Goal: Find contact information: Obtain details needed to contact an individual or organization

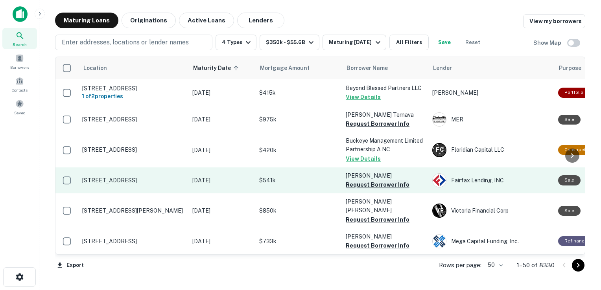
click at [363, 190] on button "Request Borrower Info" at bounding box center [378, 184] width 64 height 9
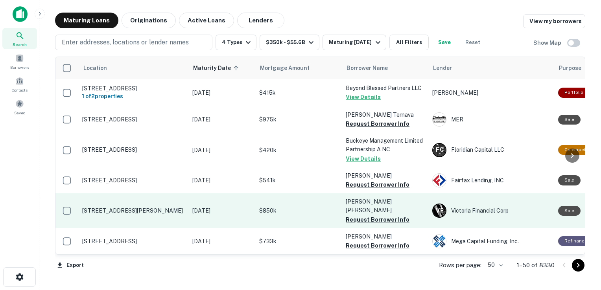
click at [362, 206] on p "[PERSON_NAME] [PERSON_NAME]" at bounding box center [385, 205] width 79 height 17
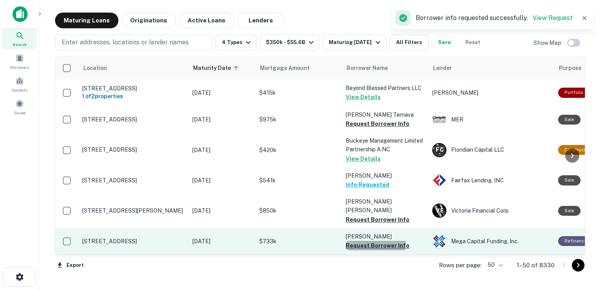
click at [354, 241] on button "Request Borrower Info" at bounding box center [378, 245] width 64 height 9
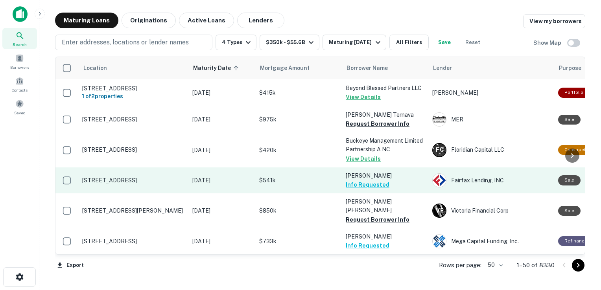
click at [363, 188] on button "Info Requested" at bounding box center [368, 184] width 44 height 9
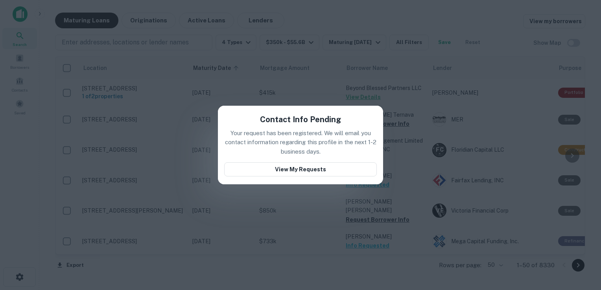
click at [462, 15] on div "Contact Info Pending Your request has been registered. We will email you contac…" at bounding box center [300, 145] width 601 height 290
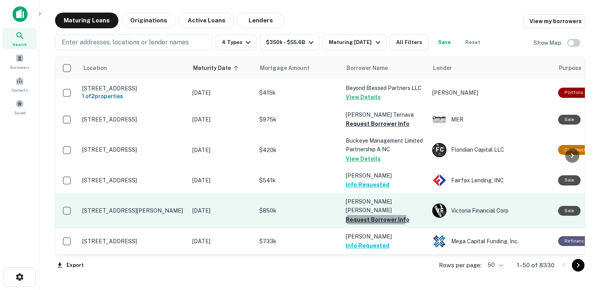
click at [366, 215] on button "Request Borrower Info" at bounding box center [378, 219] width 64 height 9
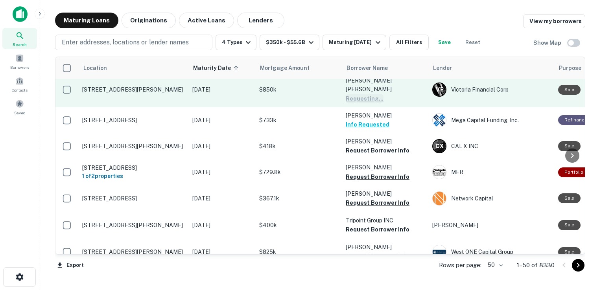
scroll to position [121, 0]
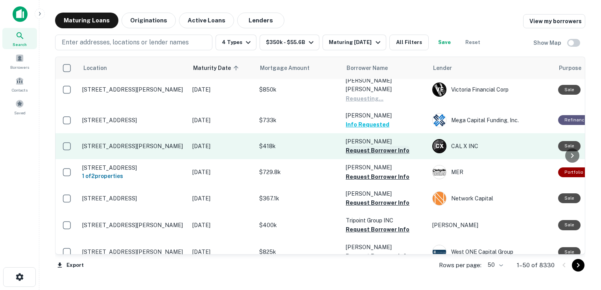
click at [371, 146] on button "Request Borrower Info" at bounding box center [378, 150] width 64 height 9
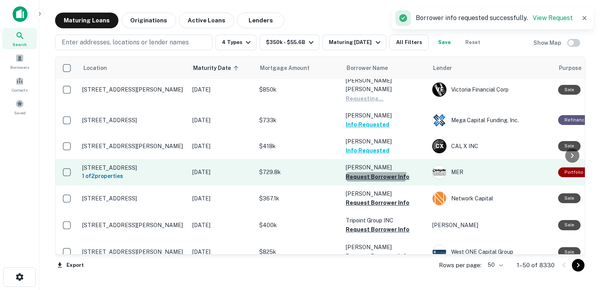
click at [362, 172] on button "Request Borrower Info" at bounding box center [378, 176] width 64 height 9
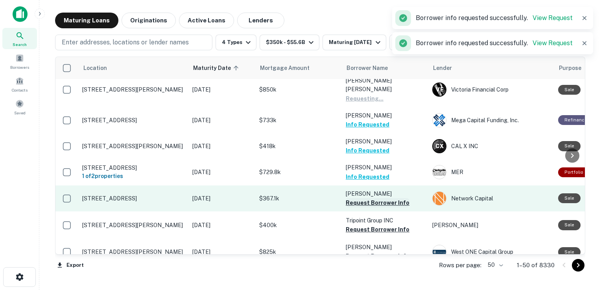
click at [360, 198] on button "Request Borrower Info" at bounding box center [378, 202] width 64 height 9
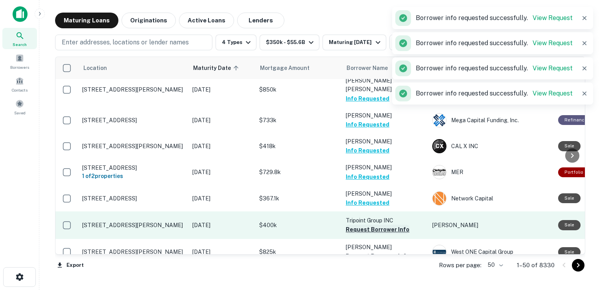
click at [360, 226] on button "Request Borrower Info" at bounding box center [378, 229] width 64 height 9
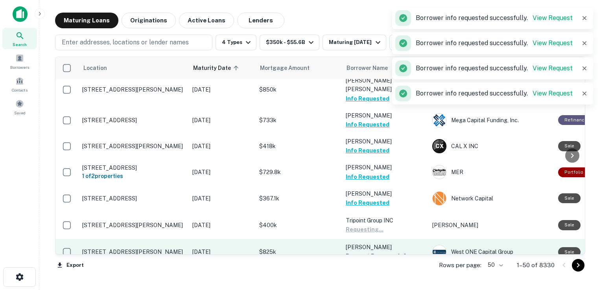
click at [360, 243] on p "[PERSON_NAME]" at bounding box center [385, 247] width 79 height 9
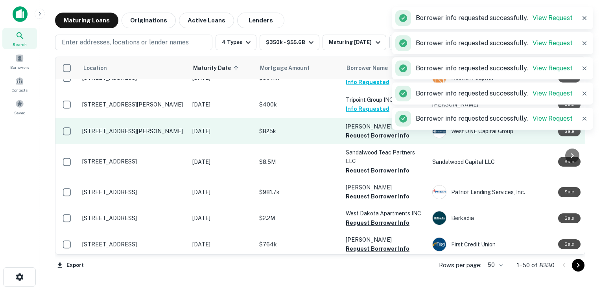
scroll to position [242, 0]
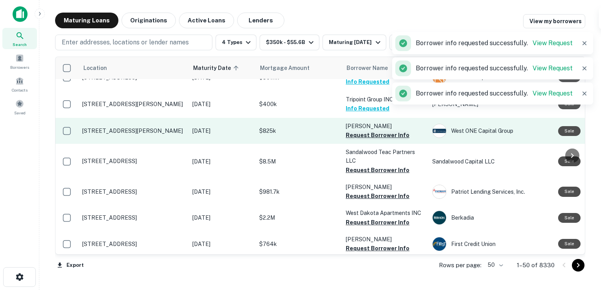
click at [365, 131] on button "Request Borrower Info" at bounding box center [378, 135] width 64 height 9
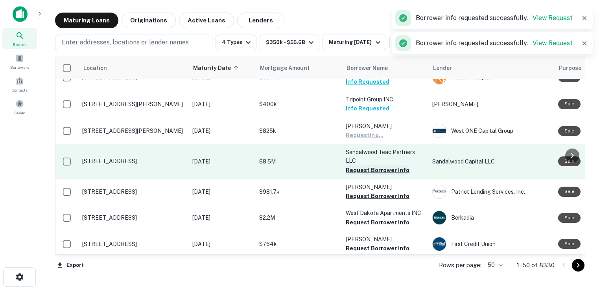
click at [357, 166] on button "Request Borrower Info" at bounding box center [378, 170] width 64 height 9
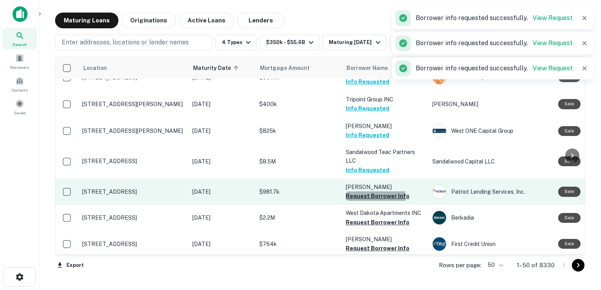
click at [352, 193] on button "Request Borrower Info" at bounding box center [378, 196] width 64 height 9
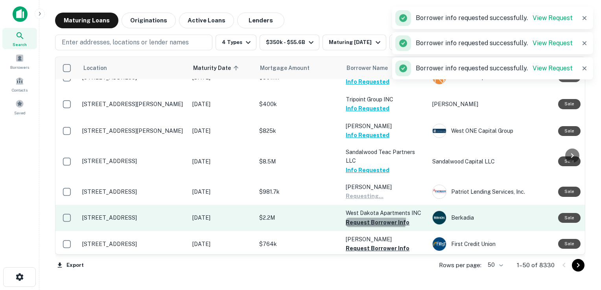
click at [351, 218] on button "Request Borrower Info" at bounding box center [378, 222] width 64 height 9
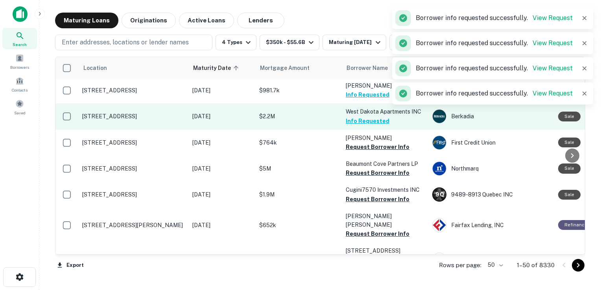
scroll to position [360, 0]
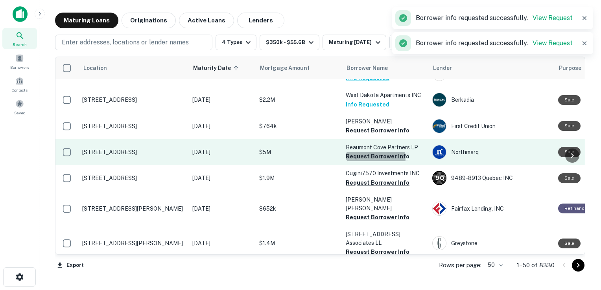
click at [367, 153] on button "Request Borrower Info" at bounding box center [378, 156] width 64 height 9
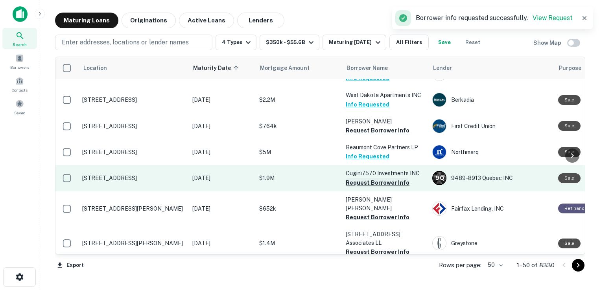
click at [363, 181] on button "Request Borrower Info" at bounding box center [378, 182] width 64 height 9
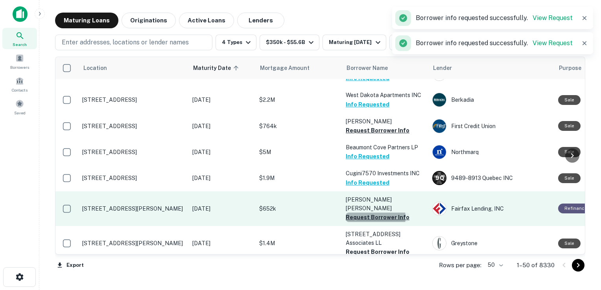
click at [367, 213] on button "Request Borrower Info" at bounding box center [378, 217] width 64 height 9
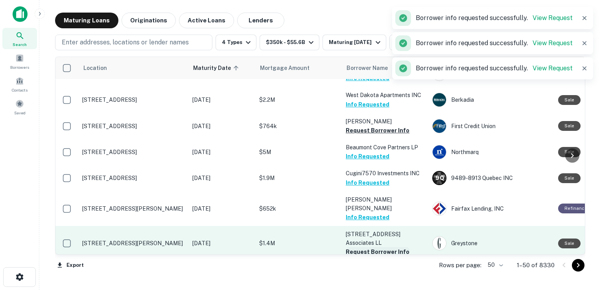
click at [367, 247] on button "Request Borrower Info" at bounding box center [378, 251] width 64 height 9
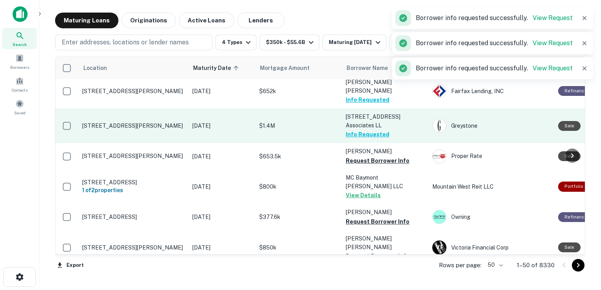
scroll to position [478, 0]
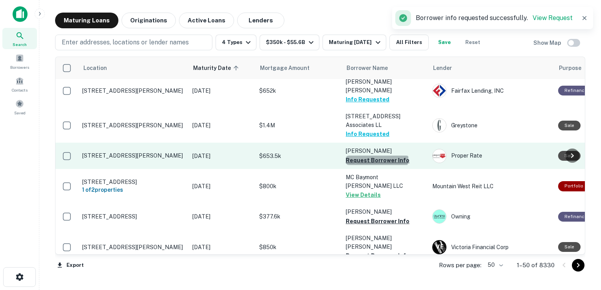
click at [376, 156] on button "Request Borrower Info" at bounding box center [378, 160] width 64 height 9
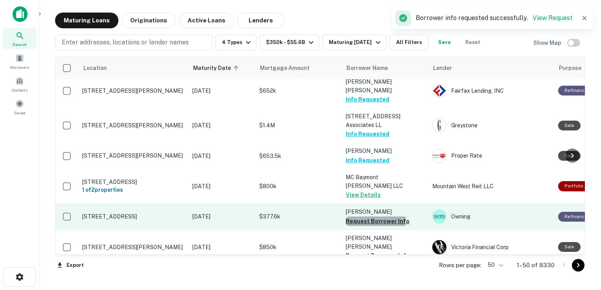
click at [352, 217] on button "Request Borrower Info" at bounding box center [378, 221] width 64 height 9
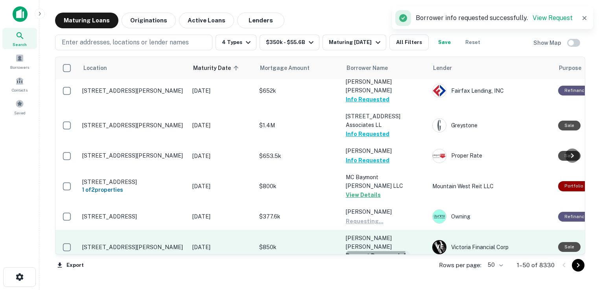
click at [354, 251] on button "Request Borrower Info" at bounding box center [378, 255] width 64 height 9
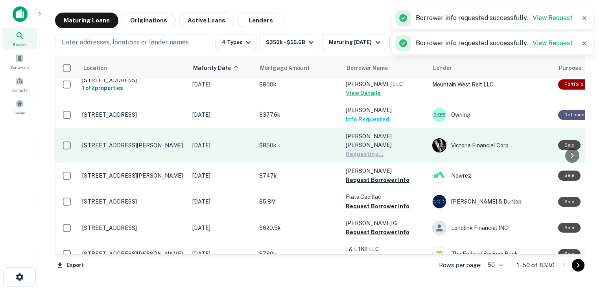
scroll to position [581, 0]
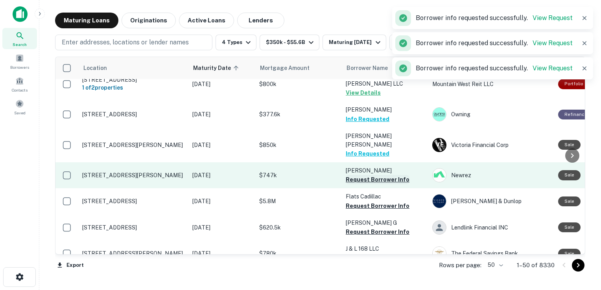
click at [365, 175] on button "Request Borrower Info" at bounding box center [378, 179] width 64 height 9
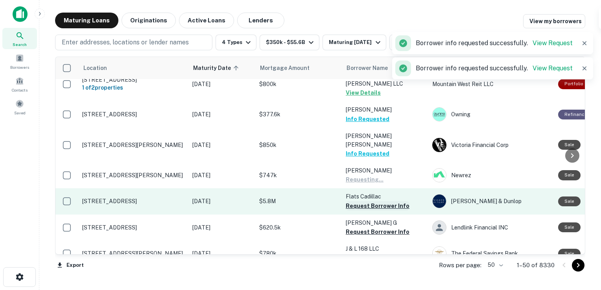
click at [364, 201] on button "Request Borrower Info" at bounding box center [378, 205] width 64 height 9
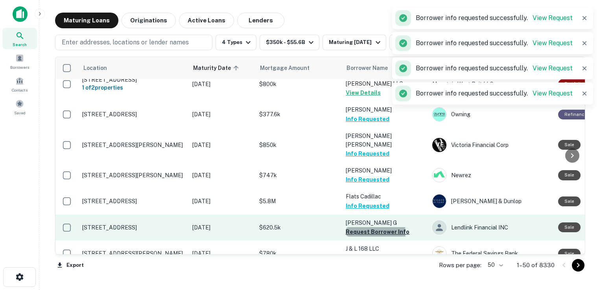
click at [363, 227] on button "Request Borrower Info" at bounding box center [378, 231] width 64 height 9
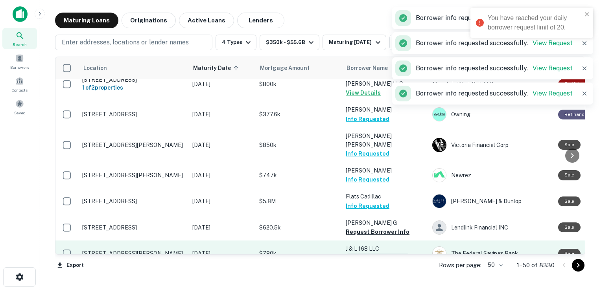
click at [361, 253] on button "Request Borrower Info" at bounding box center [378, 257] width 64 height 9
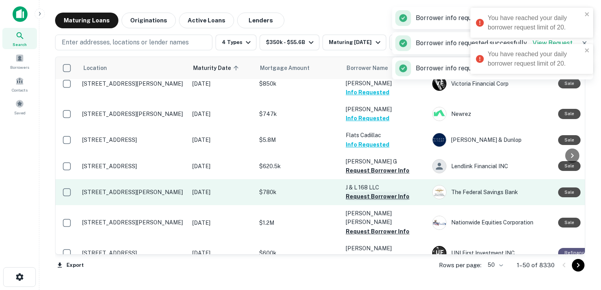
scroll to position [650, 0]
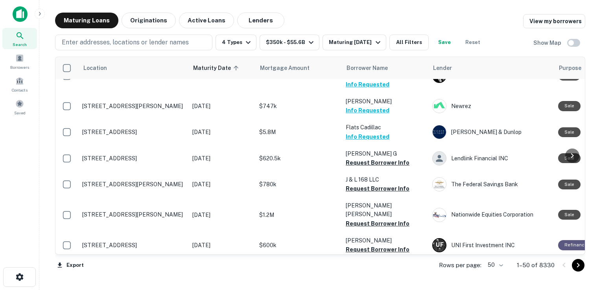
click at [410, 18] on div "Maturing Loans Originations Active Loans Lenders View my borrowers" at bounding box center [320, 21] width 530 height 16
